Goal: Check status: Check status

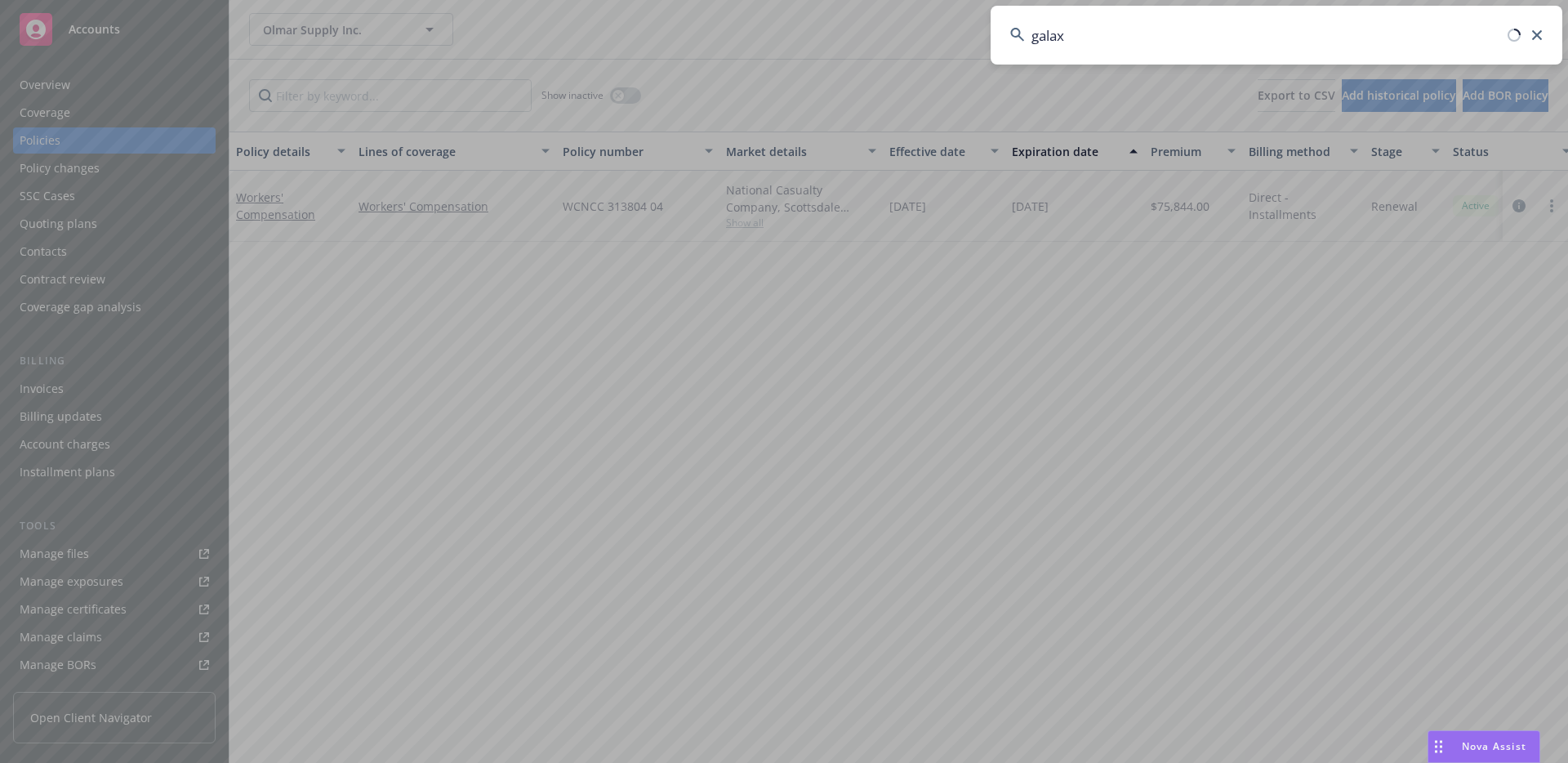
type input "galaxy"
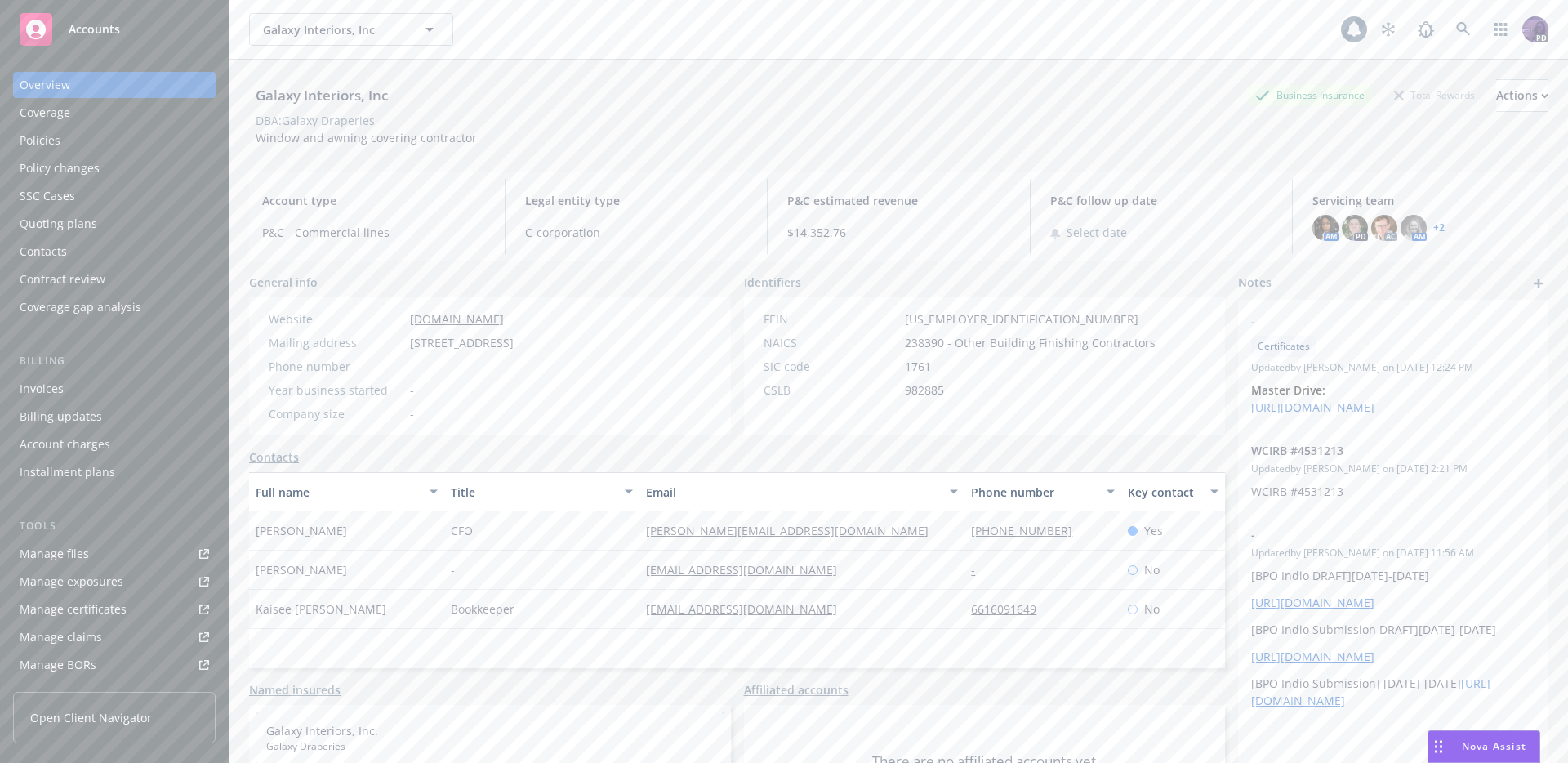
click at [77, 217] on div "Quoting plans" at bounding box center [58, 224] width 77 height 26
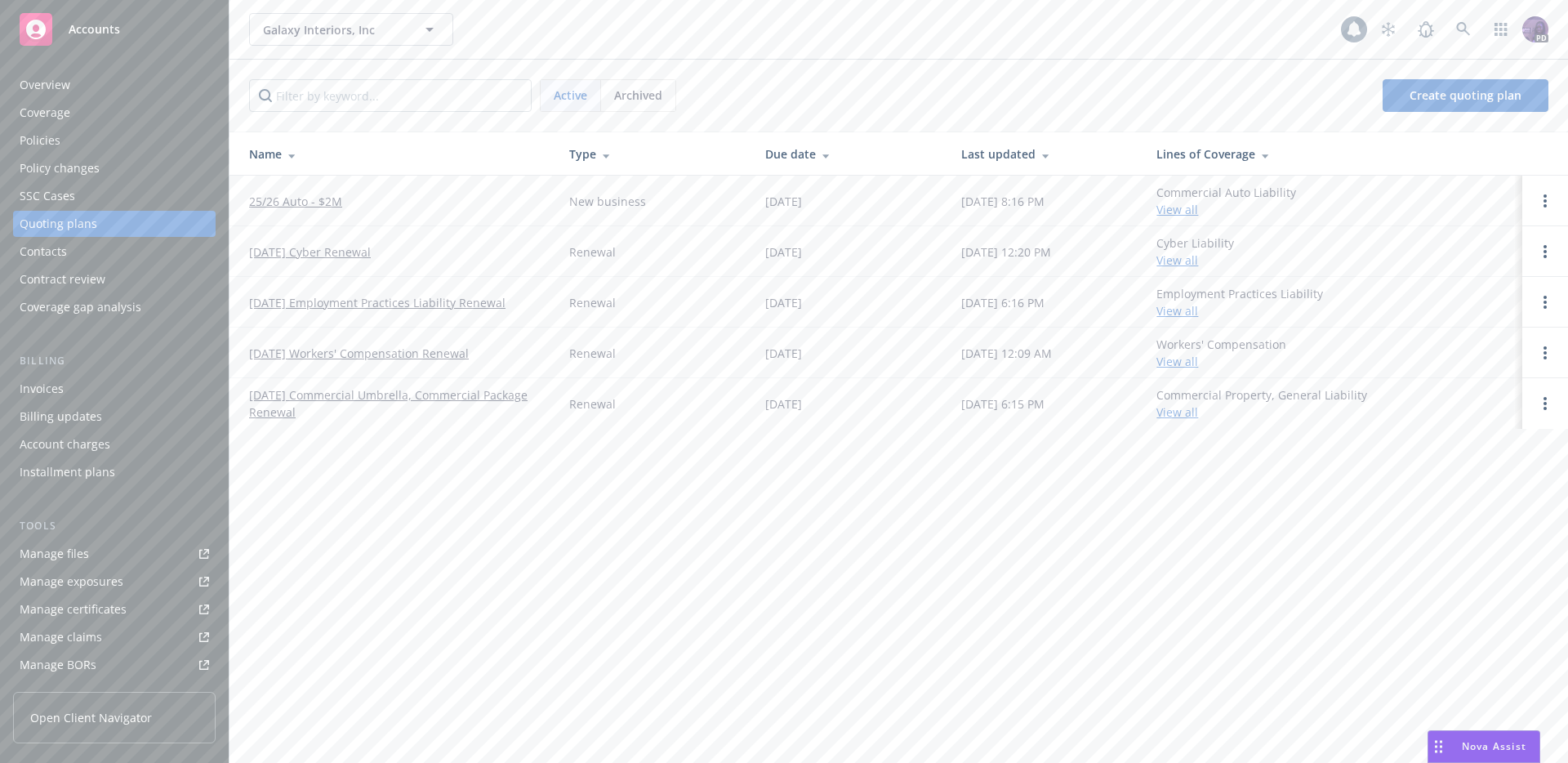
click at [354, 352] on link "[DATE] Workers' Compensation Renewal" at bounding box center [359, 354] width 220 height 17
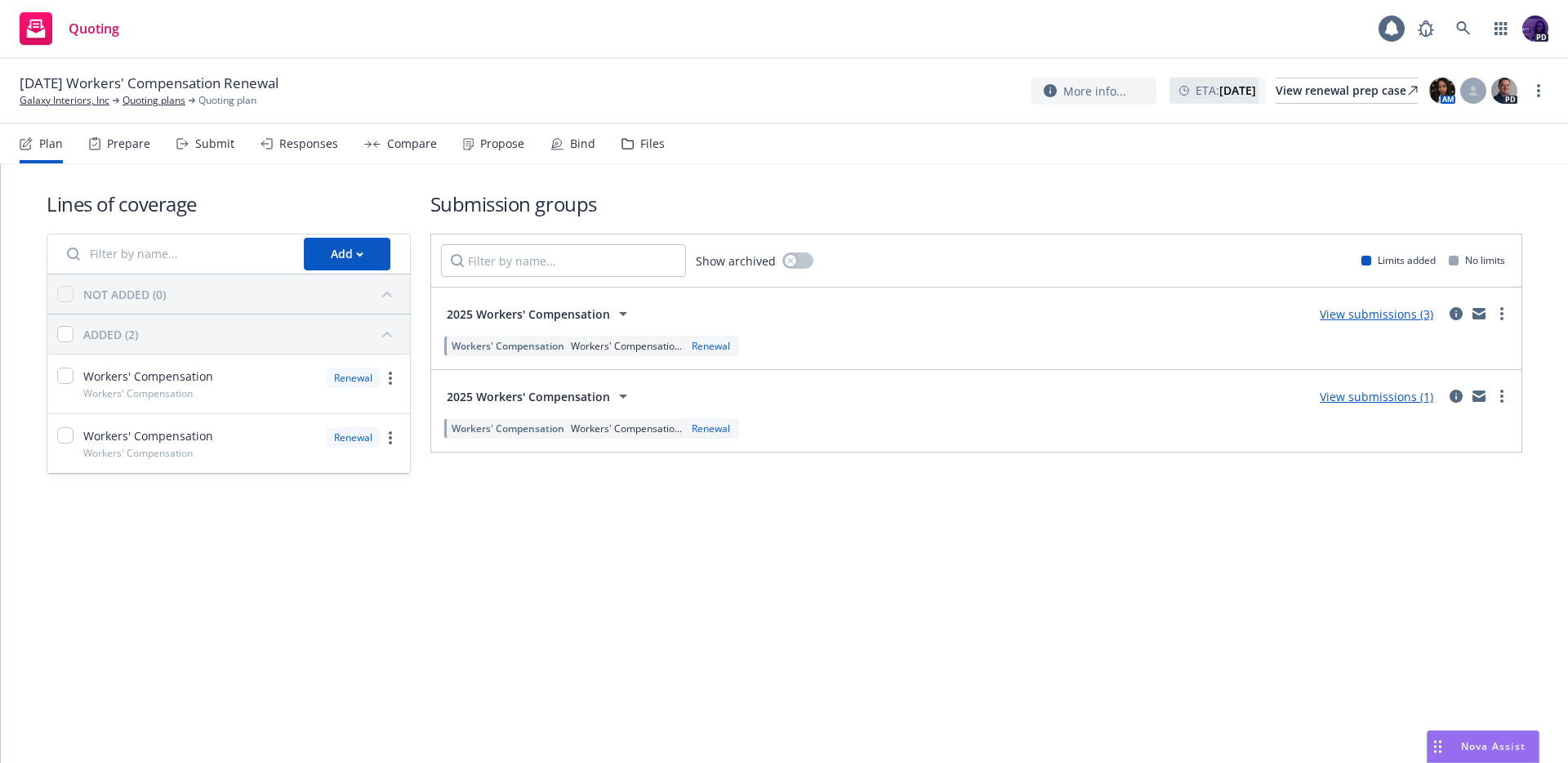
click at [327, 143] on div "Responses" at bounding box center [309, 143] width 59 height 13
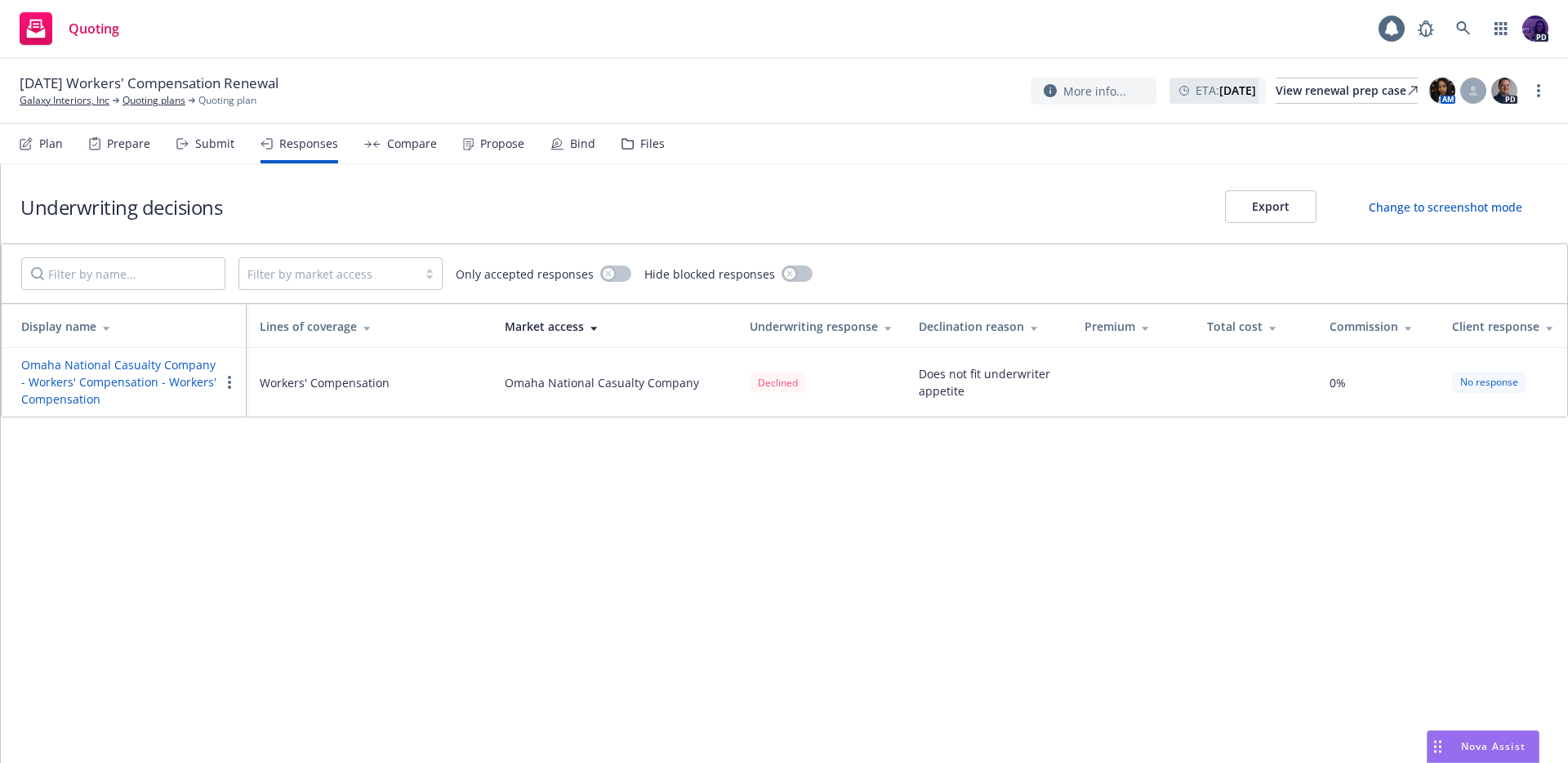
click at [224, 146] on div "Submit" at bounding box center [215, 143] width 39 height 13
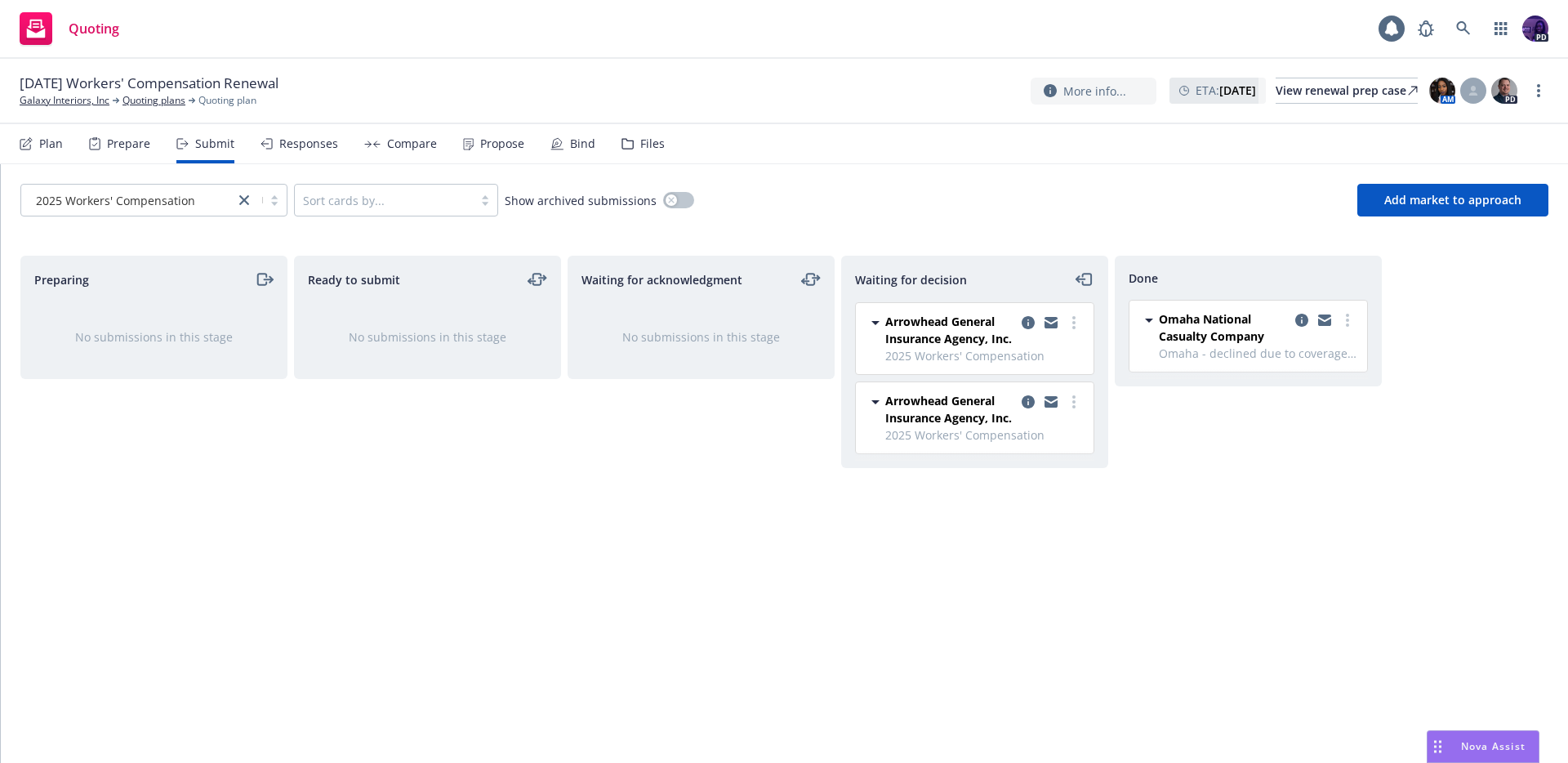
click at [321, 137] on div "Responses" at bounding box center [309, 143] width 59 height 13
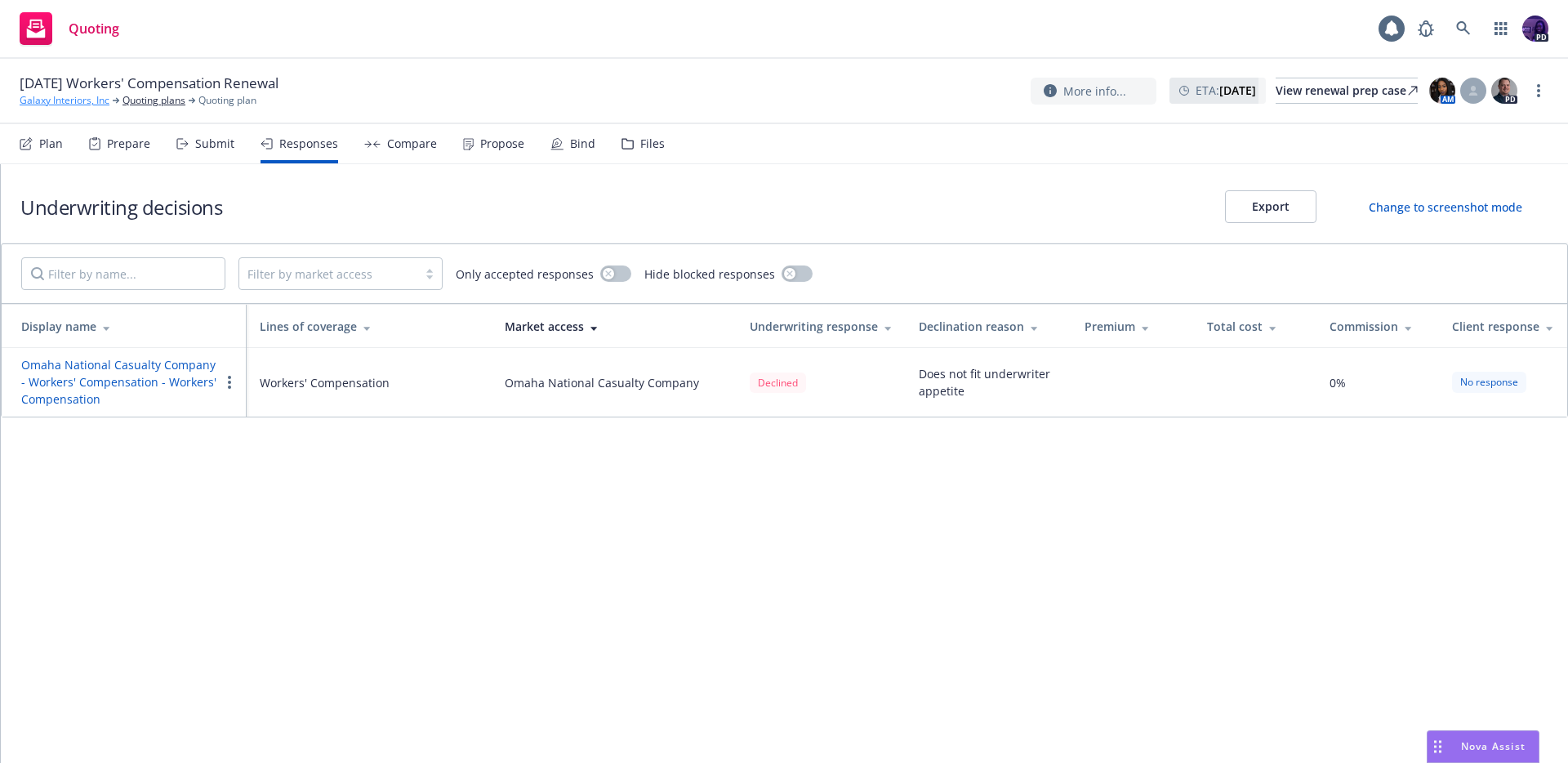
click at [64, 100] on link "Galaxy Interiors, Inc" at bounding box center [64, 100] width 89 height 15
